Goal: Transaction & Acquisition: Purchase product/service

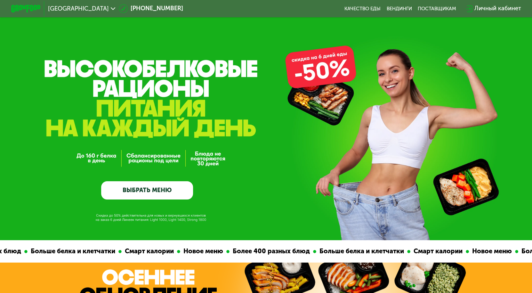
click at [486, 7] on div "Личный кабинет" at bounding box center [497, 8] width 47 height 9
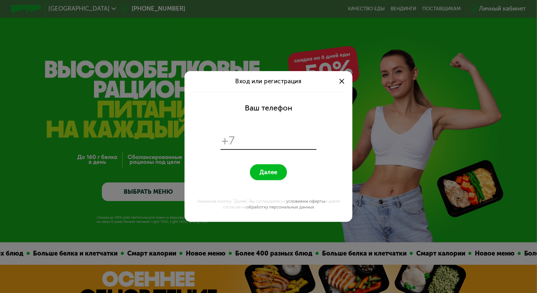
click at [251, 135] on input "tel" at bounding box center [276, 141] width 77 height 14
type input "*********"
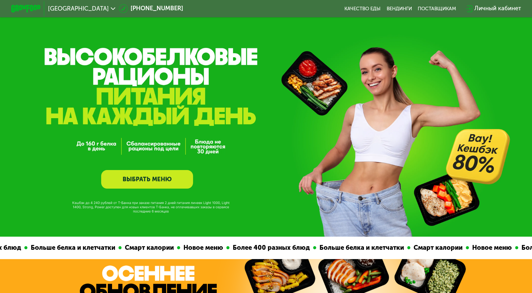
click at [153, 178] on link "ВЫБРАТЬ МЕНЮ" at bounding box center [147, 179] width 92 height 19
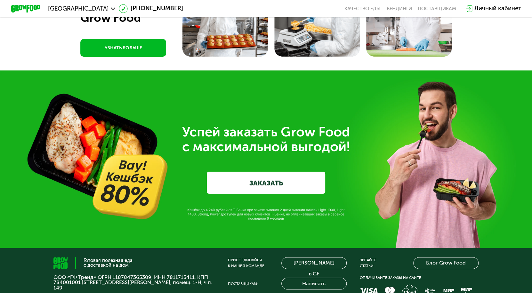
scroll to position [1512, 0]
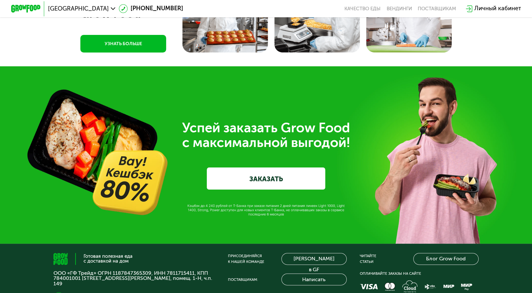
click at [258, 190] on link "ЗАКАЗАТЬ" at bounding box center [266, 178] width 118 height 22
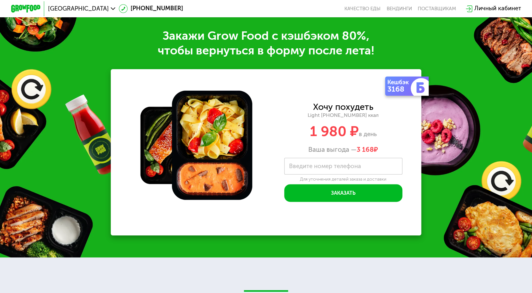
scroll to position [438, 0]
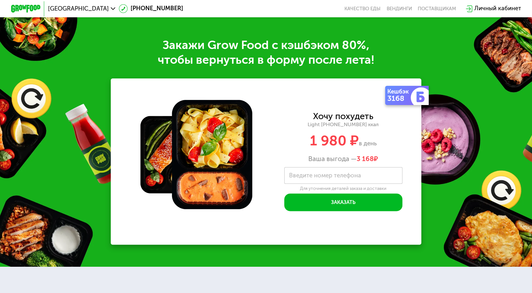
click at [531, 89] on div "Закажи Grow Food c кэшбэком 80%, чтобы вернуться в форму после лета! Кешбэк 316…" at bounding box center [266, 141] width 532 height 251
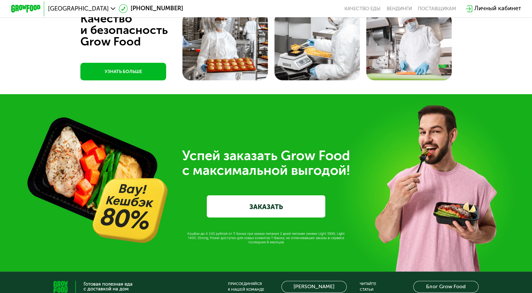
scroll to position [1492, 0]
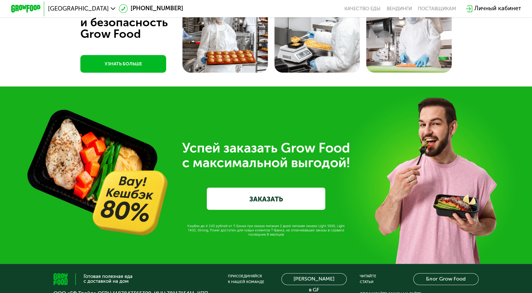
click at [245, 210] on link "ЗАКАЗАТЬ" at bounding box center [266, 199] width 118 height 22
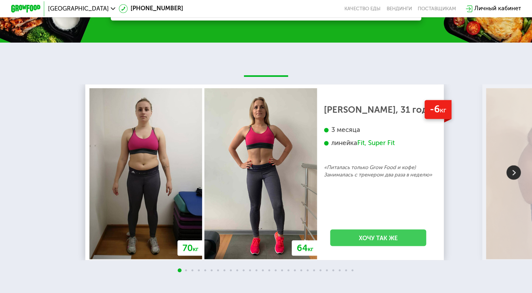
scroll to position [790, 0]
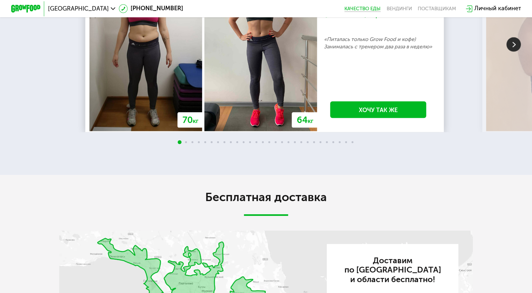
click at [368, 11] on link "Качество еды" at bounding box center [362, 9] width 36 height 6
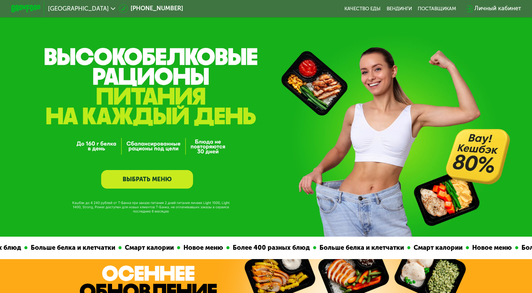
click at [154, 177] on link "ВЫБРАТЬ МЕНЮ" at bounding box center [147, 179] width 92 height 19
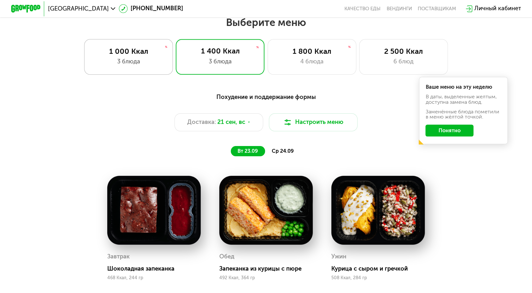
scroll to position [464, 0]
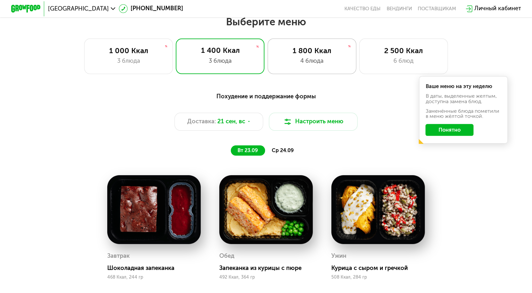
click at [308, 49] on div "1 800 Ккал" at bounding box center [311, 50] width 73 height 9
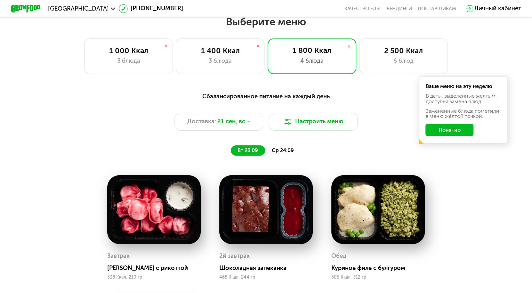
click at [457, 133] on button "Понятно" at bounding box center [449, 130] width 48 height 12
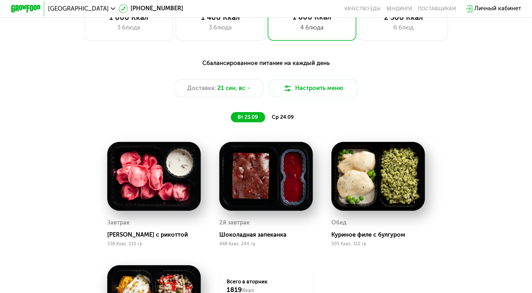
scroll to position [496, 0]
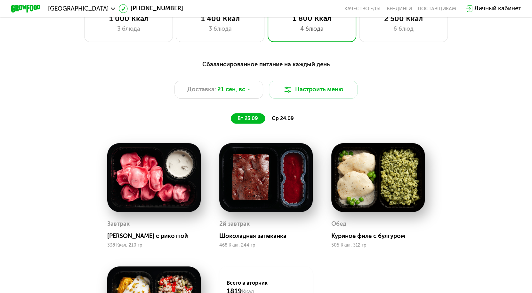
click at [177, 165] on img at bounding box center [153, 177] width 93 height 69
click at [156, 237] on div "Тортеллини с рикоттой" at bounding box center [157, 235] width 100 height 7
click at [117, 227] on div "Завтрак" at bounding box center [118, 223] width 22 height 11
click at [125, 240] on div "Тортеллини с рикоттой" at bounding box center [157, 235] width 100 height 7
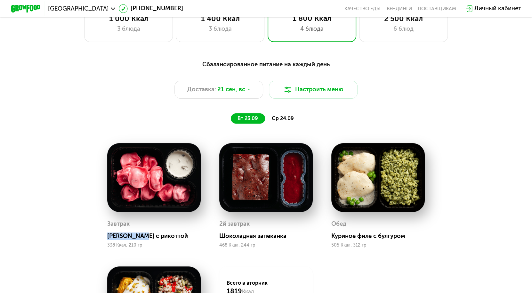
click at [128, 180] on img at bounding box center [153, 177] width 93 height 69
click at [320, 128] on div "Сбалансированное питание на каждый день Доставка: 21 сен, вс Настроить меню вт …" at bounding box center [266, 91] width 446 height 73
click at [288, 119] on span "ср 24.09" at bounding box center [283, 118] width 22 height 6
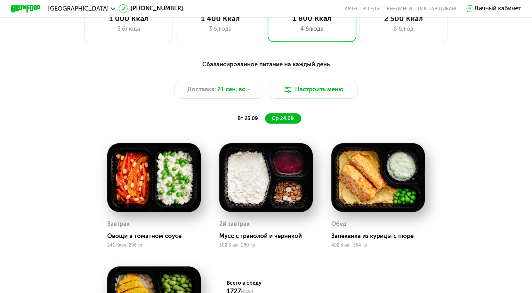
click at [250, 120] on span "вт 23.09" at bounding box center [247, 118] width 20 height 6
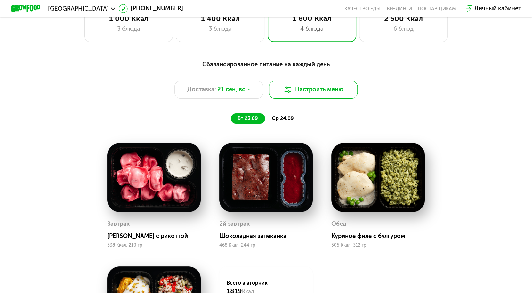
click at [290, 94] on img at bounding box center [287, 89] width 9 height 9
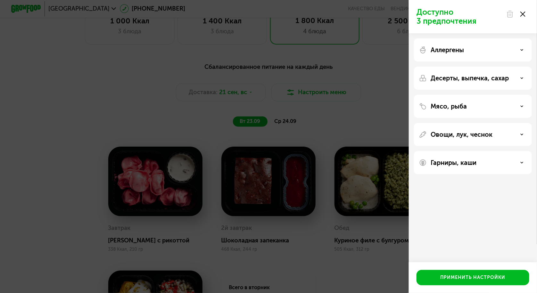
click at [514, 77] on div "Десерты, выпечка, сахар" at bounding box center [473, 78] width 108 height 8
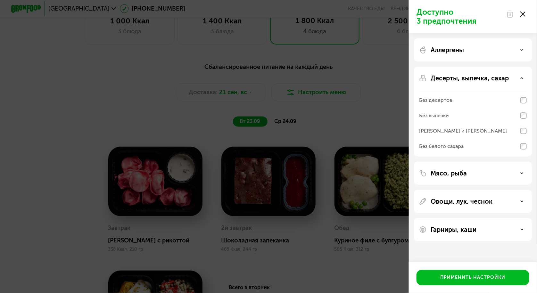
click at [514, 81] on div "Десерты, выпечка, сахар" at bounding box center [473, 78] width 108 height 8
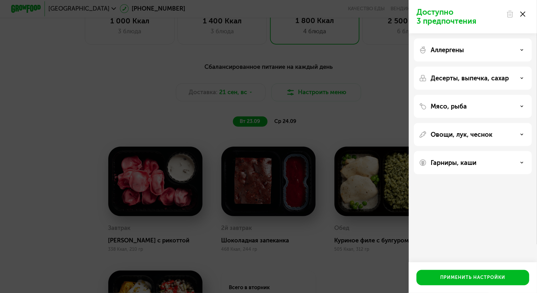
click at [514, 47] on div "Аллергены" at bounding box center [473, 50] width 108 height 8
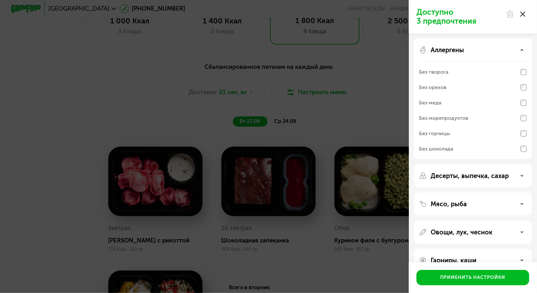
click at [511, 46] on div "Аллергены" at bounding box center [473, 50] width 108 height 8
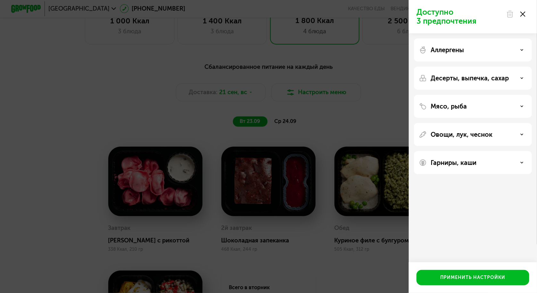
click at [489, 72] on div "Десерты, выпечка, сахар" at bounding box center [473, 78] width 118 height 23
click at [484, 77] on p "Десерты, выпечка, сахар" at bounding box center [469, 78] width 78 height 8
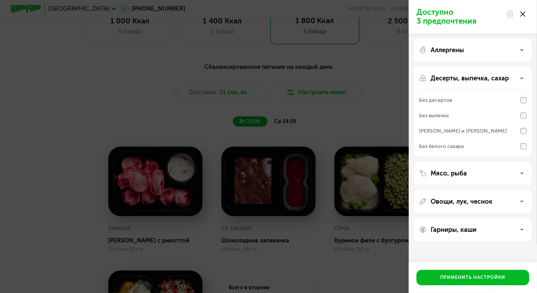
click at [472, 77] on p "Десерты, выпечка, сахар" at bounding box center [469, 78] width 78 height 8
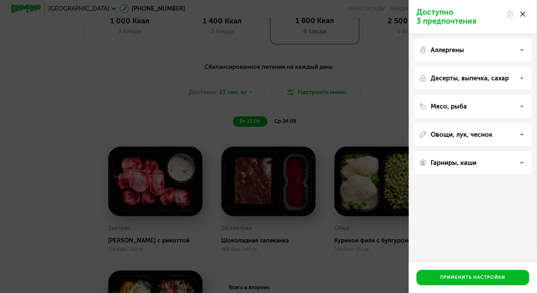
click at [447, 106] on p "Мясо, рыба" at bounding box center [448, 106] width 36 height 8
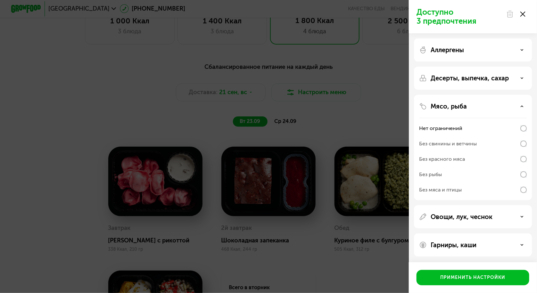
click at [455, 103] on p "Мясо, рыба" at bounding box center [448, 106] width 36 height 8
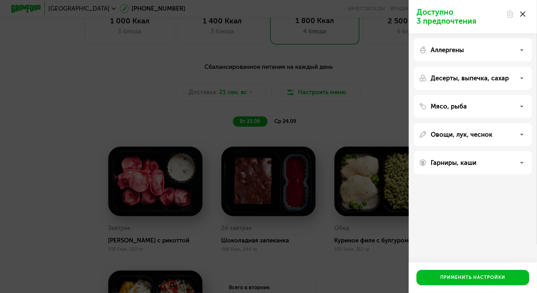
click at [437, 107] on p "Мясо, рыба" at bounding box center [448, 106] width 36 height 8
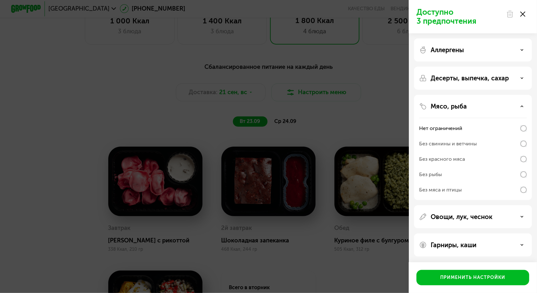
click at [438, 107] on p "Мясо, рыба" at bounding box center [448, 106] width 36 height 8
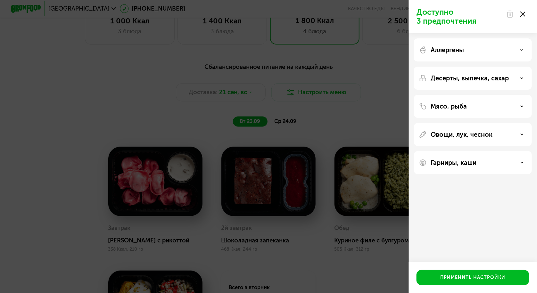
click at [378, 83] on div "Доступно 3 предпочтения Аллергены Десерты, выпечка, сахар Мясо, рыба Овощи, лук…" at bounding box center [268, 146] width 537 height 293
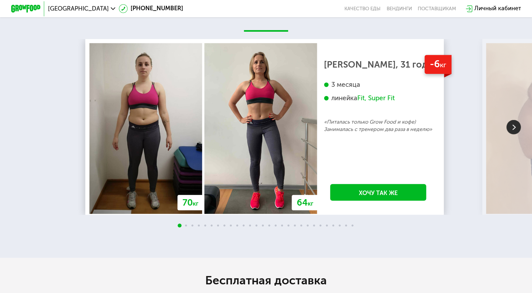
scroll to position [1168, 0]
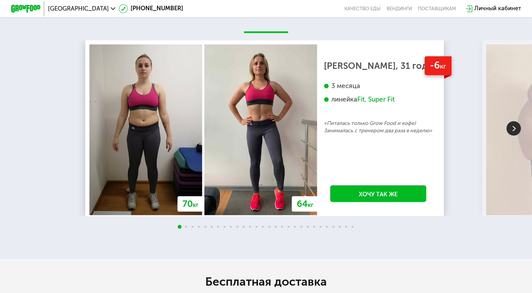
click at [511, 136] on img at bounding box center [513, 128] width 14 height 14
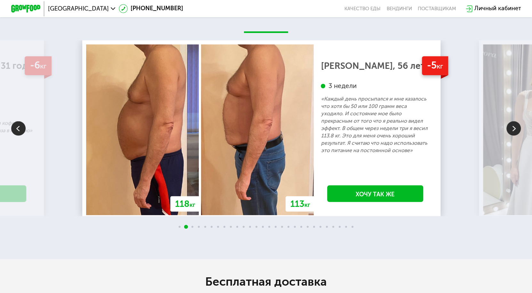
click at [511, 136] on img at bounding box center [513, 128] width 14 height 14
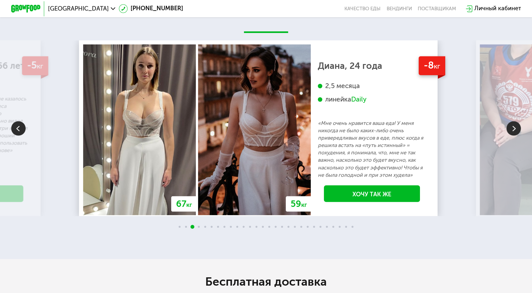
click at [511, 136] on img at bounding box center [513, 128] width 14 height 14
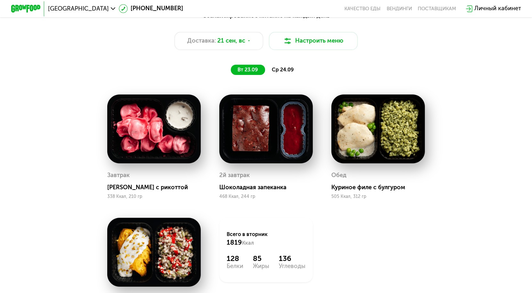
scroll to position [464, 0]
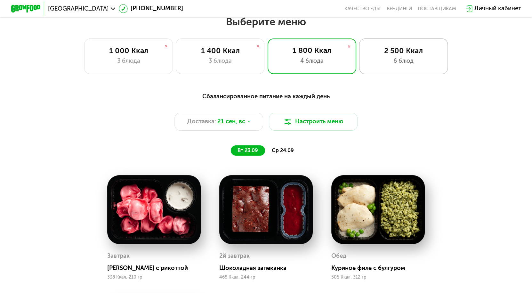
click at [388, 60] on div "6 блюд" at bounding box center [403, 61] width 73 height 9
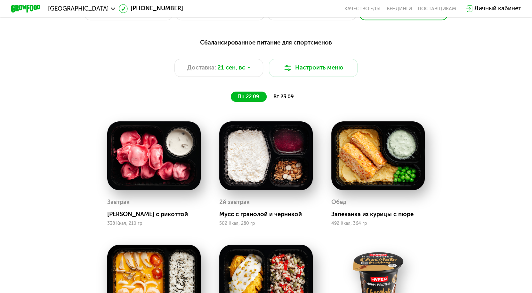
scroll to position [544, 0]
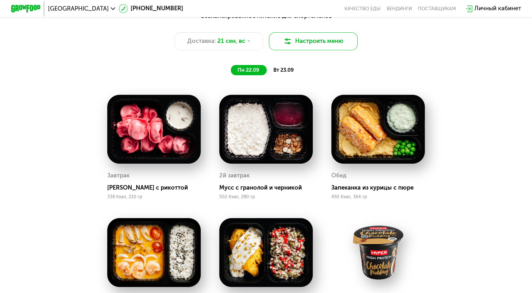
click at [309, 41] on button "Настроить меню" at bounding box center [313, 41] width 89 height 18
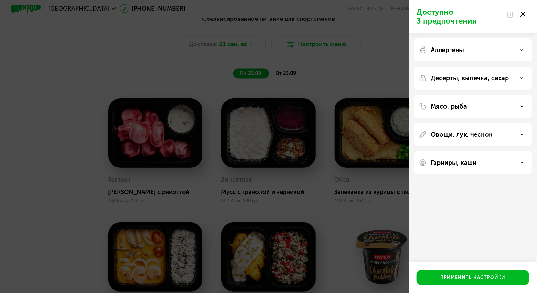
click at [311, 83] on div "Доступно 3 предпочтения Аллергены Десерты, выпечка, сахар Мясо, рыба Овощи, лук…" at bounding box center [268, 146] width 537 height 293
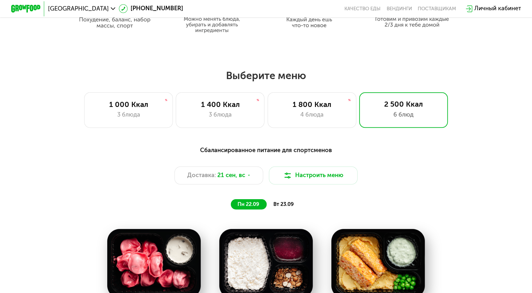
scroll to position [352, 0]
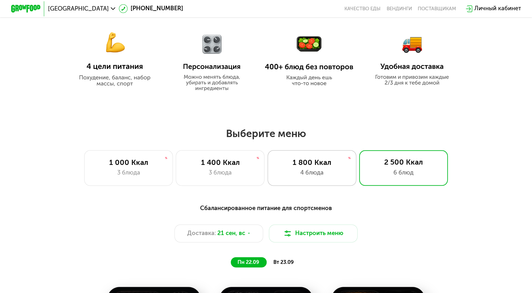
click at [305, 155] on div "1 800 Ккал 4 блюда" at bounding box center [312, 168] width 89 height 36
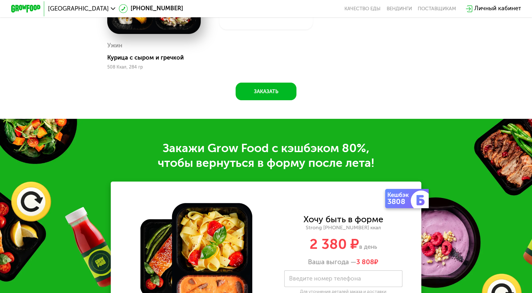
scroll to position [832, 0]
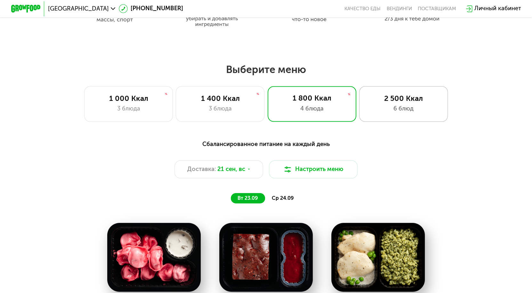
click at [380, 105] on div "2 500 Ккал 6 блюд" at bounding box center [403, 104] width 89 height 36
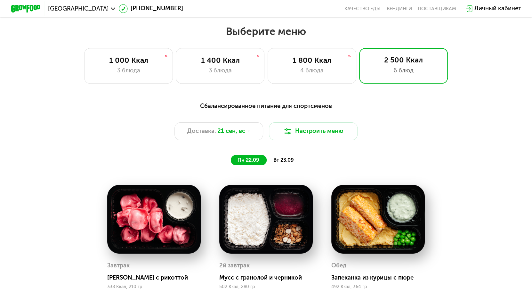
scroll to position [448, 0]
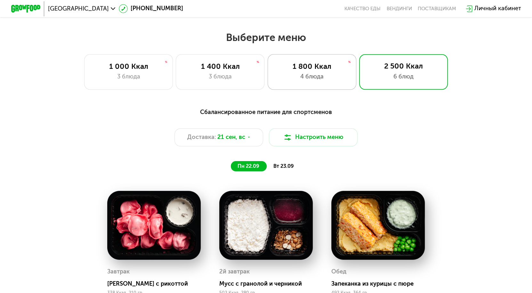
click at [348, 62] on img at bounding box center [349, 62] width 4 height 4
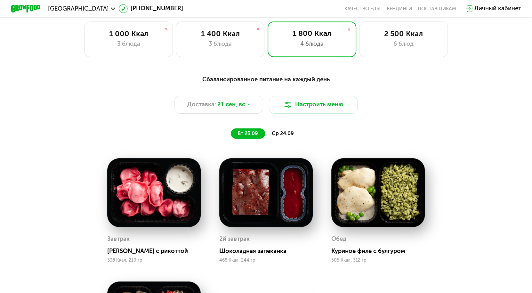
scroll to position [481, 0]
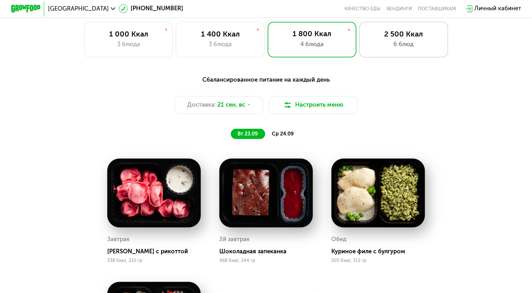
click at [403, 36] on div "2 500 Ккал" at bounding box center [403, 34] width 73 height 9
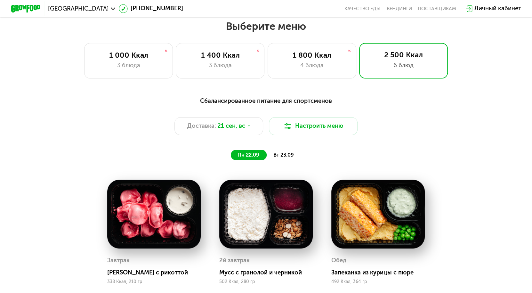
scroll to position [448, 0]
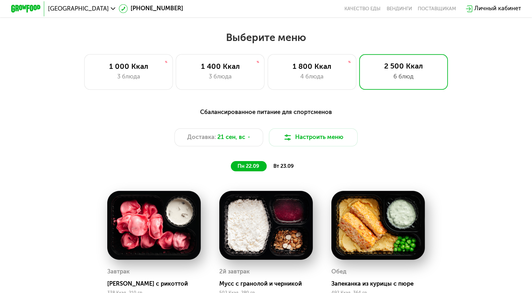
click at [286, 134] on button "Настроить меню" at bounding box center [313, 137] width 89 height 18
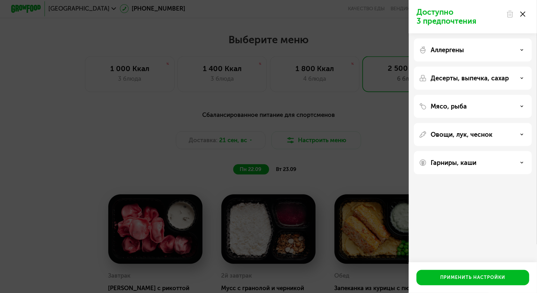
click at [322, 165] on div "Доступно 3 предпочтения Аллергены Десерты, выпечка, сахар Мясо, рыба Овощи, лук…" at bounding box center [268, 146] width 537 height 293
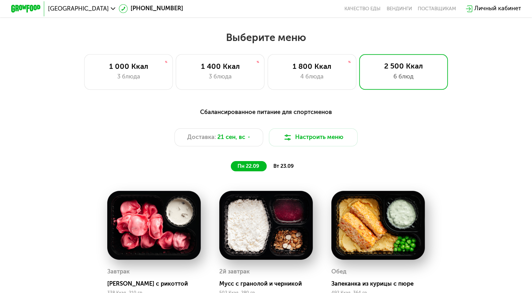
click at [284, 165] on div "вт 23.09" at bounding box center [284, 166] width 35 height 10
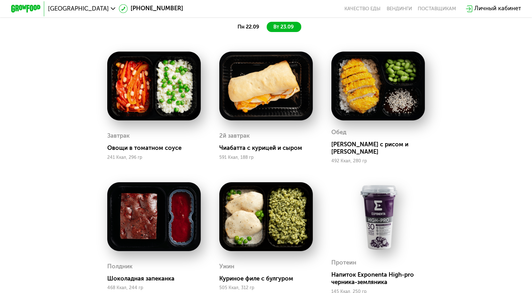
scroll to position [576, 0]
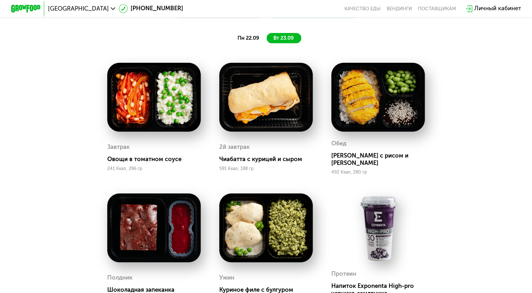
click at [252, 38] on span "пн 22.09" at bounding box center [249, 38] width 22 height 6
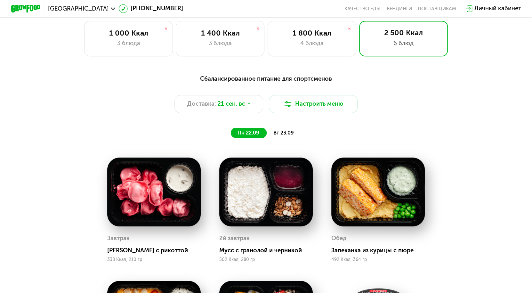
scroll to position [481, 0]
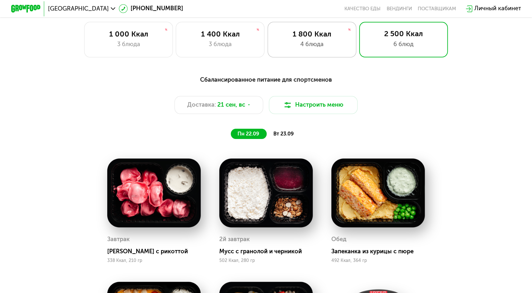
click at [306, 46] on div "4 блюда" at bounding box center [311, 44] width 73 height 9
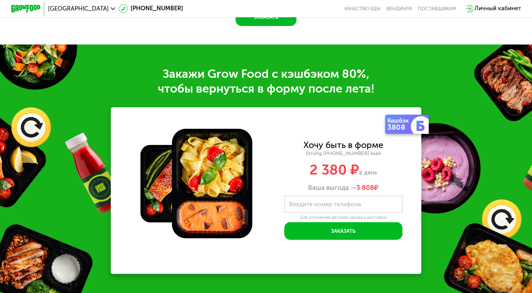
scroll to position [800, 0]
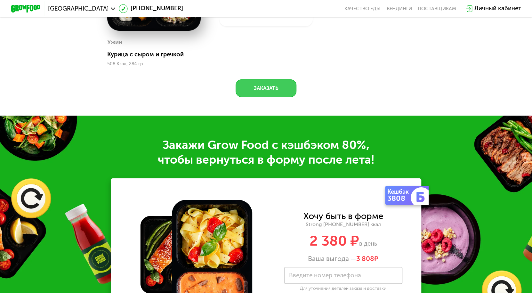
click at [284, 89] on button "Заказать" at bounding box center [266, 88] width 61 height 18
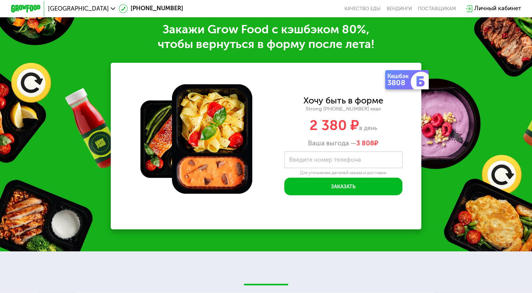
scroll to position [922, 0]
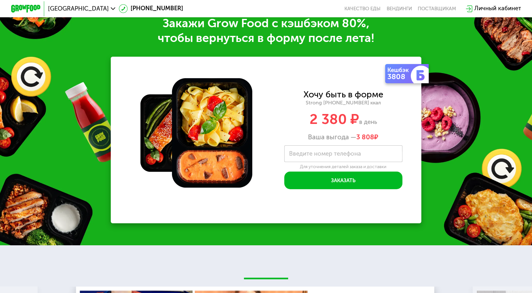
click at [319, 156] on label "Введите номер телефона" at bounding box center [325, 154] width 72 height 4
click at [319, 162] on input "Введите номер телефона" at bounding box center [343, 153] width 118 height 17
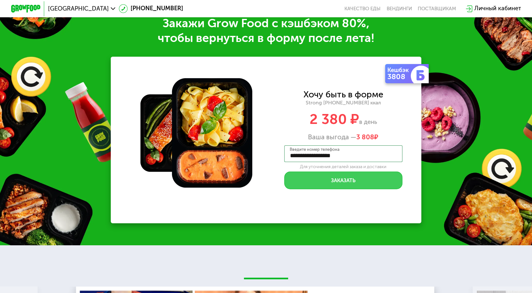
type input "**********"
click at [340, 189] on button "Заказать" at bounding box center [343, 181] width 118 height 18
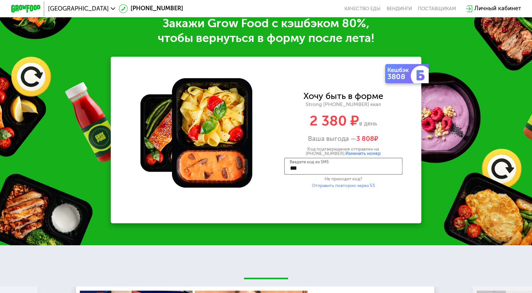
type input "****"
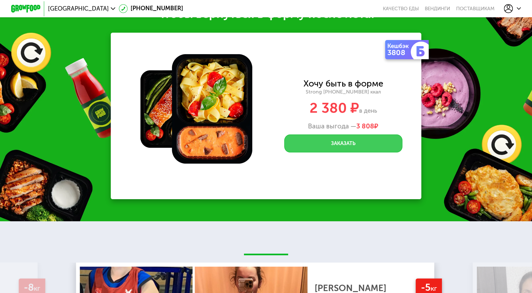
scroll to position [890, 0]
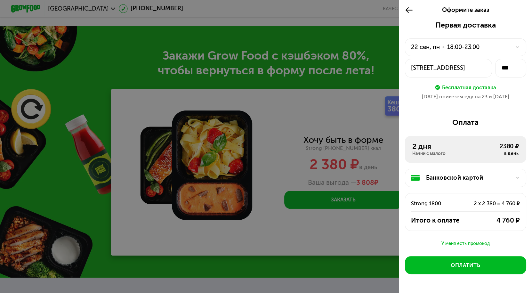
click at [484, 51] on div "22 сен, пн • 18:00-23:00" at bounding box center [461, 47] width 100 height 9
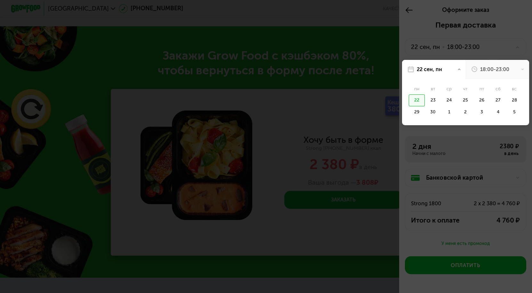
click at [445, 37] on div at bounding box center [266, 146] width 532 height 293
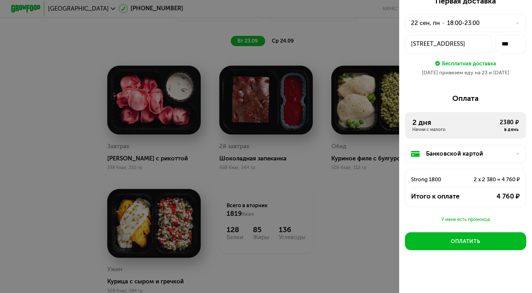
scroll to position [634, 0]
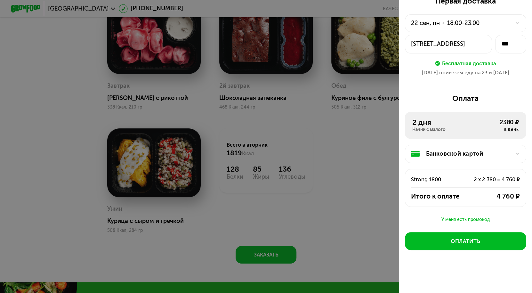
click at [439, 20] on div "22 сен, пн • 18:00-23:00" at bounding box center [461, 23] width 100 height 9
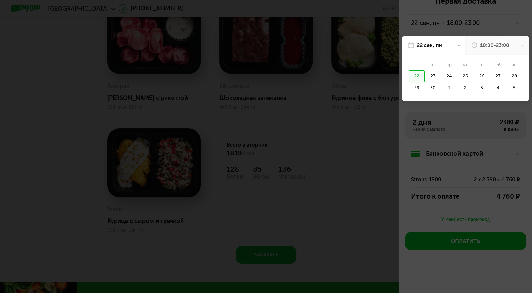
click at [506, 37] on div "18:00-23:00" at bounding box center [498, 45] width 64 height 19
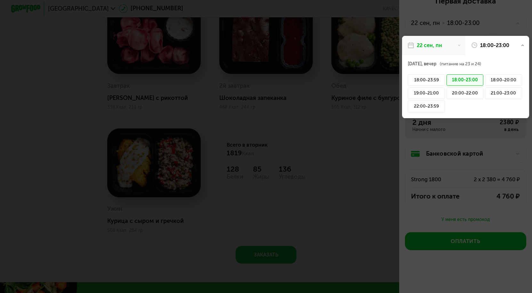
scroll to position [0, 0]
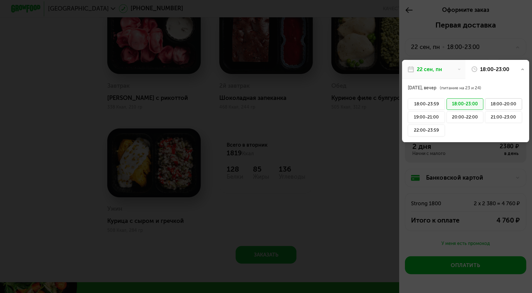
click at [492, 105] on div "18:00-20:00" at bounding box center [503, 104] width 37 height 12
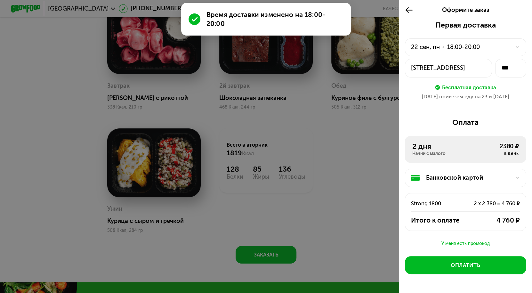
click at [458, 35] on div "Первая доставка 22 сен, пн • 18:00-20:00 пр-кт Обуховской Обороны, 110к1 *** Бе…" at bounding box center [465, 63] width 121 height 85
click at [455, 46] on div "18:00-20:00" at bounding box center [463, 47] width 33 height 9
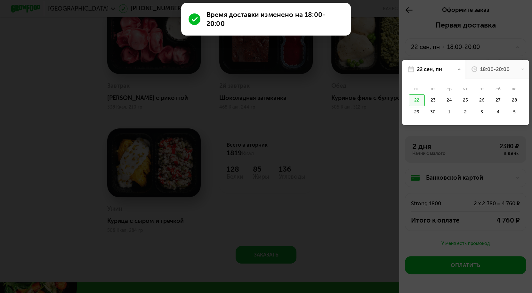
click at [498, 68] on div "18:00-20:00" at bounding box center [494, 69] width 29 height 7
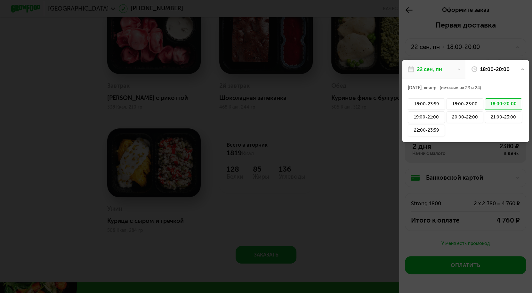
click at [451, 34] on div at bounding box center [266, 146] width 532 height 293
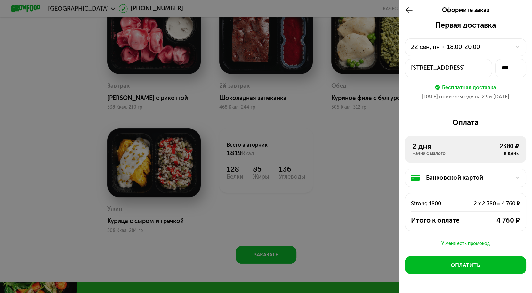
click at [447, 70] on div "пр-кт Обуховской Обороны, 110к1" at bounding box center [448, 68] width 75 height 9
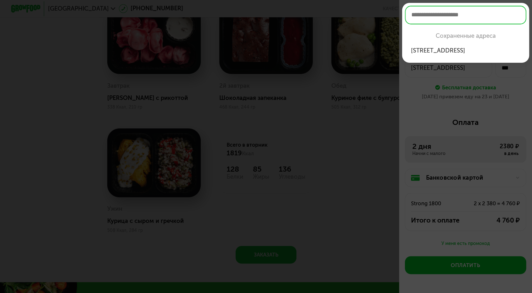
click at [430, 81] on div at bounding box center [266, 146] width 532 height 293
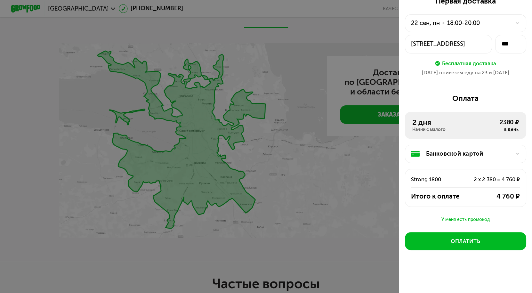
scroll to position [1498, 0]
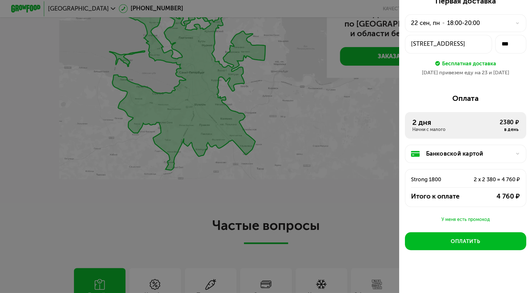
click at [338, 8] on div at bounding box center [266, 146] width 532 height 293
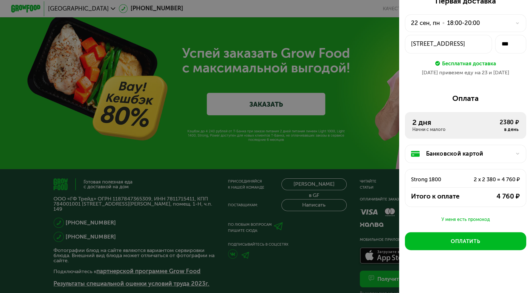
scroll to position [0, 0]
